Goal: Task Accomplishment & Management: Manage account settings

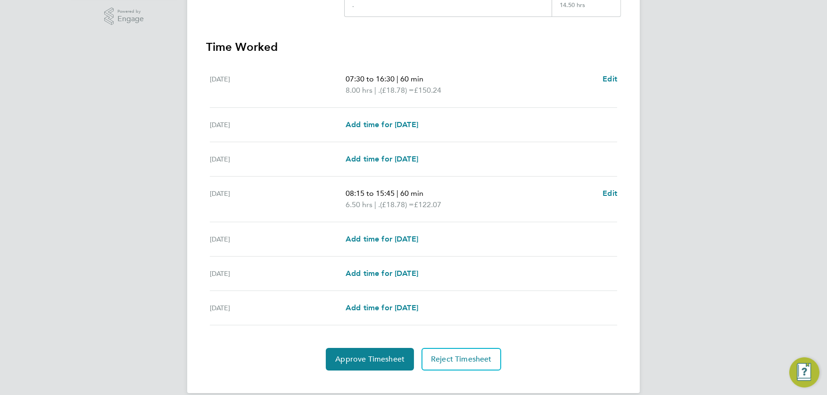
scroll to position [251, 0]
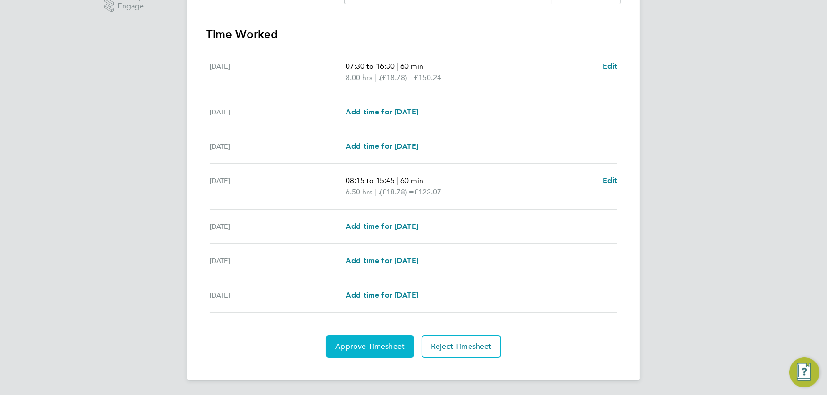
click at [373, 345] on span "Approve Timesheet" at bounding box center [369, 346] width 69 height 9
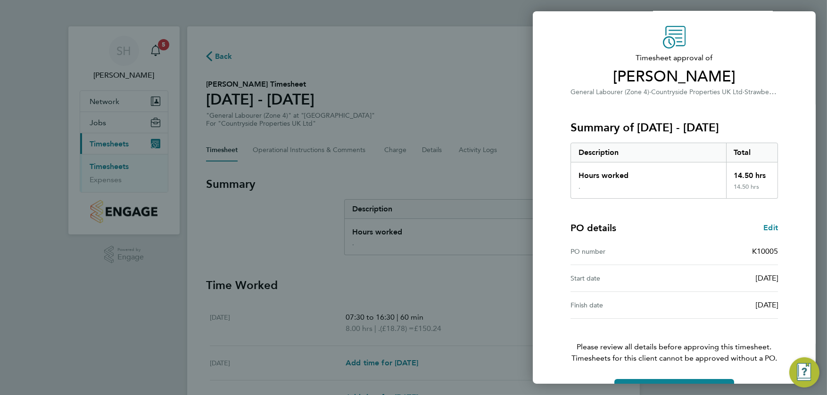
scroll to position [55, 0]
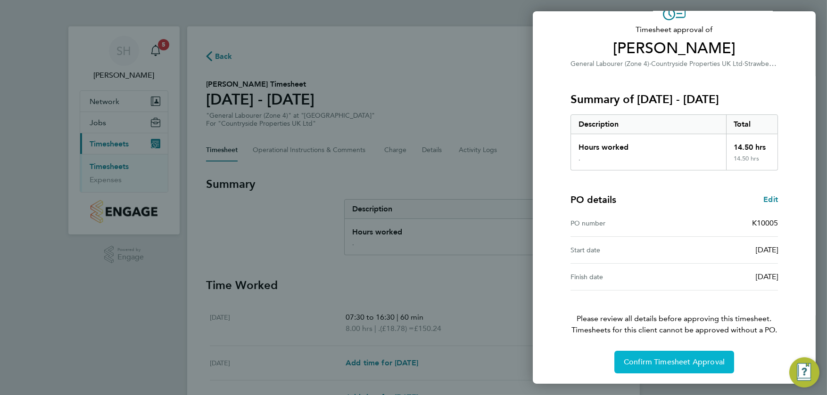
click at [652, 364] on span "Confirm Timesheet Approval" at bounding box center [674, 362] width 101 height 9
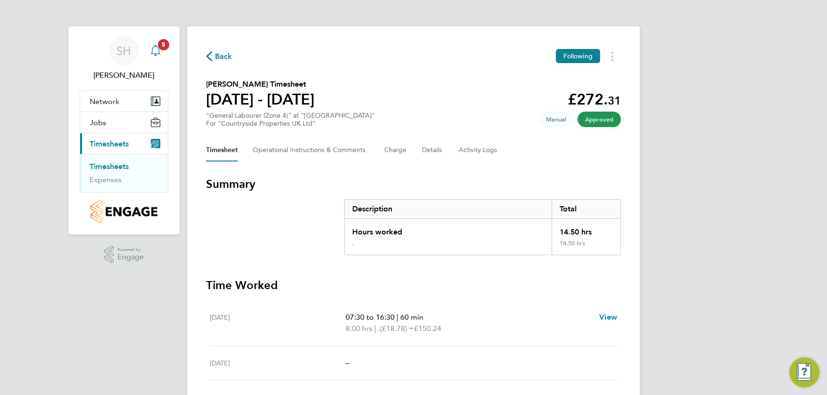
click at [156, 51] on icon "Main navigation" at bounding box center [155, 50] width 11 height 11
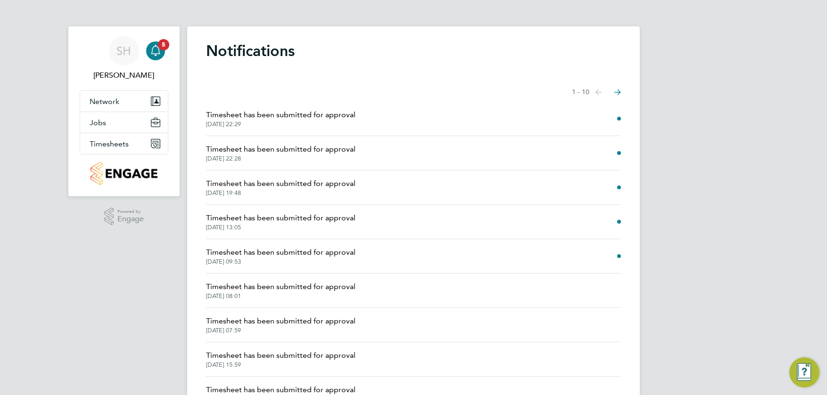
click at [281, 251] on span "Timesheet has been submitted for approval" at bounding box center [280, 252] width 149 height 11
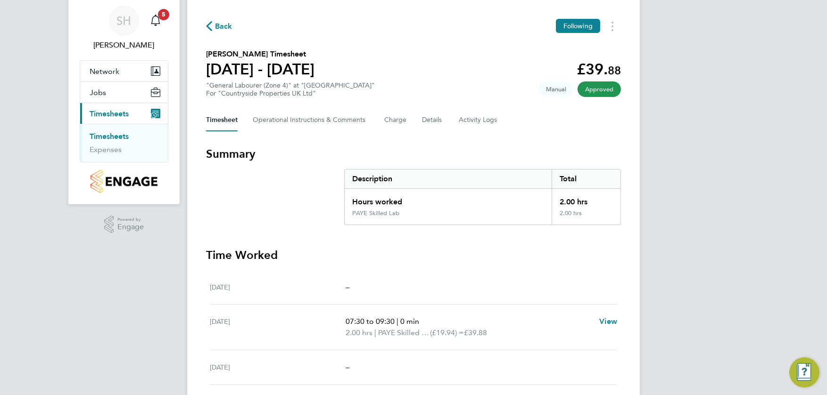
scroll to position [47, 0]
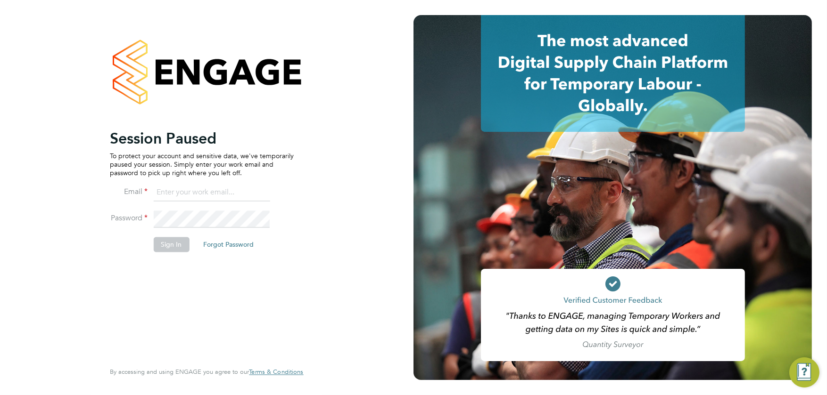
click at [213, 189] on input at bounding box center [211, 193] width 116 height 17
type input "[PERSON_NAME][EMAIL_ADDRESS][PERSON_NAME][DOMAIN_NAME]"
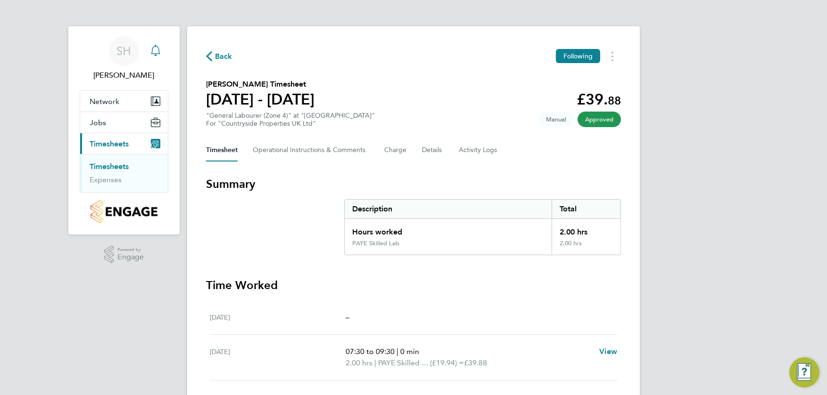
click at [155, 53] on icon "Main navigation" at bounding box center [155, 50] width 11 height 11
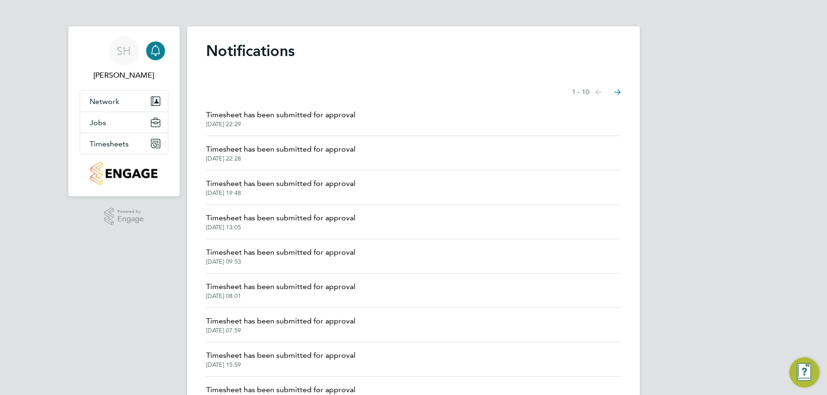
click at [246, 187] on span "Timesheet has been submitted for approval" at bounding box center [280, 183] width 149 height 11
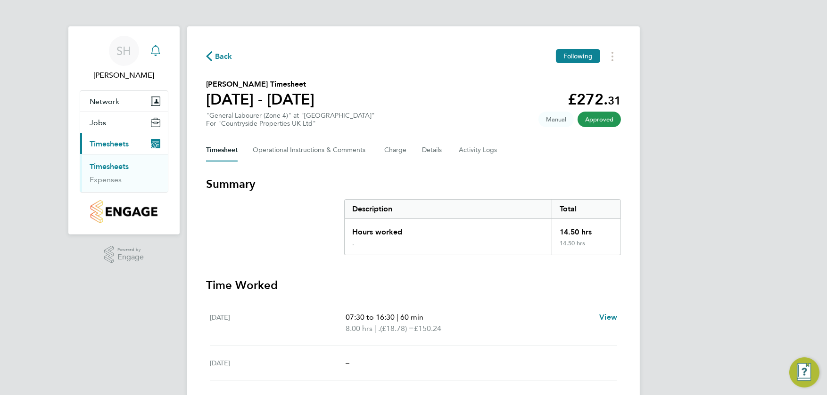
click at [155, 51] on icon "Main navigation" at bounding box center [155, 50] width 11 height 11
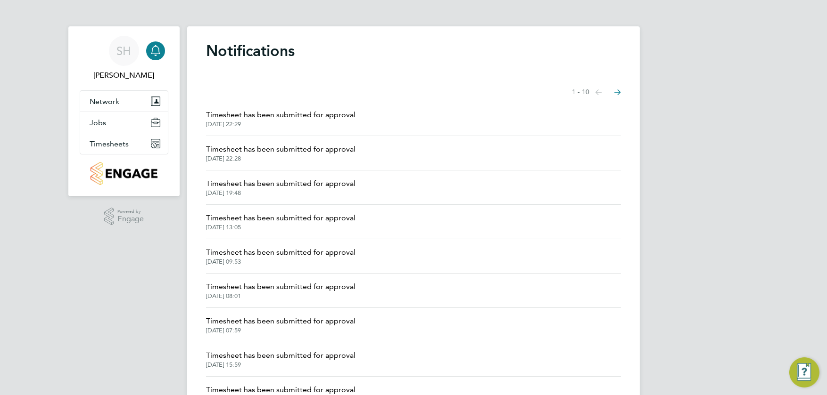
click at [249, 150] on span "Timesheet has been submitted for approval" at bounding box center [280, 149] width 149 height 11
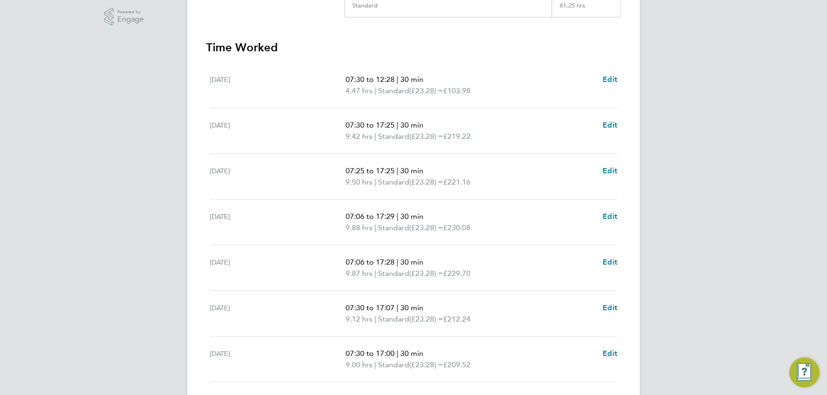
scroll to position [308, 0]
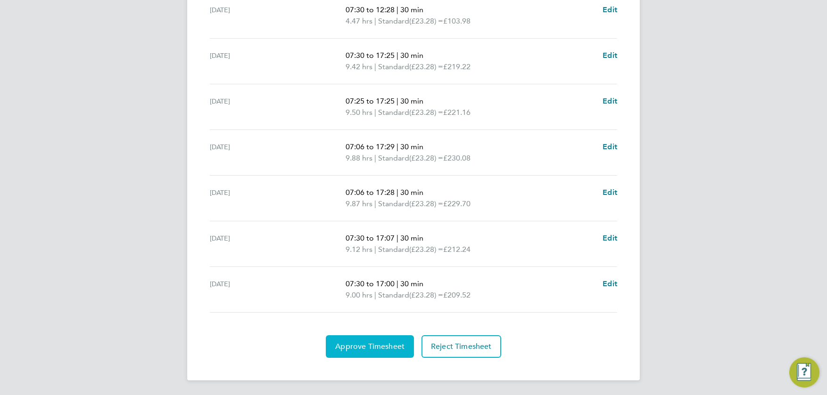
click at [380, 342] on span "Approve Timesheet" at bounding box center [369, 346] width 69 height 9
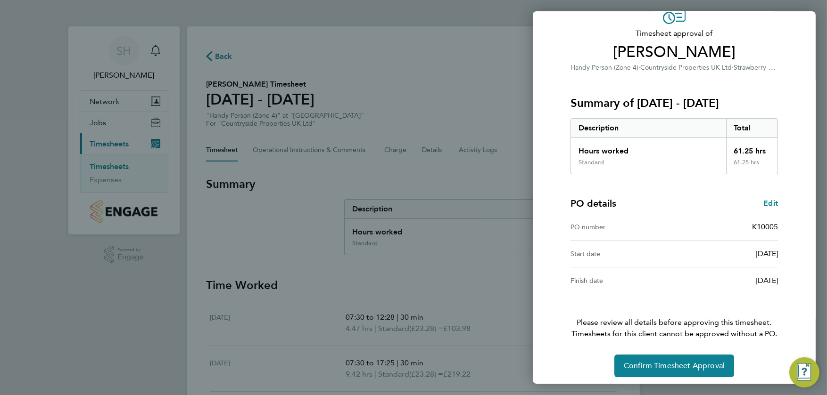
scroll to position [55, 0]
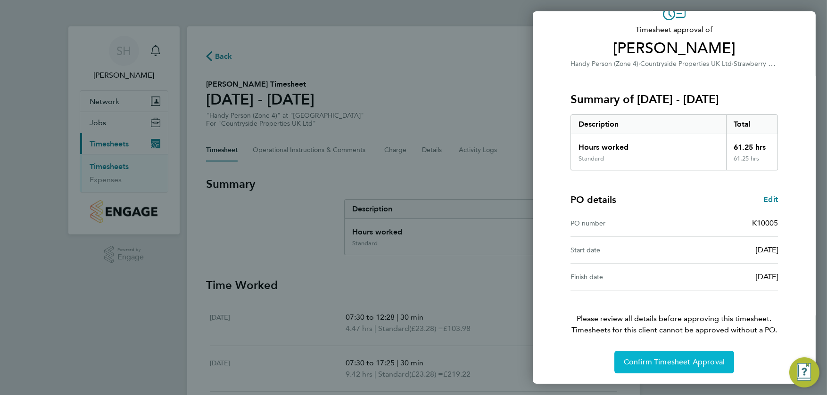
click at [664, 360] on span "Confirm Timesheet Approval" at bounding box center [674, 362] width 101 height 9
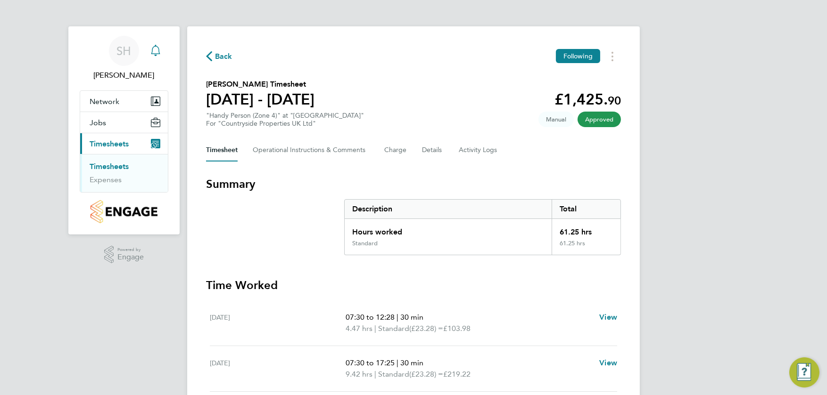
click at [156, 49] on icon "Main navigation" at bounding box center [155, 50] width 11 height 11
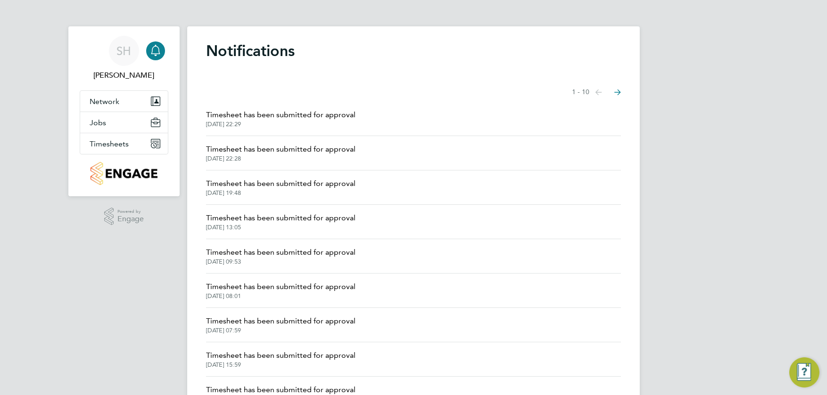
click at [264, 115] on span "Timesheet has been submitted for approval" at bounding box center [280, 114] width 149 height 11
